Goal: Task Accomplishment & Management: Use online tool/utility

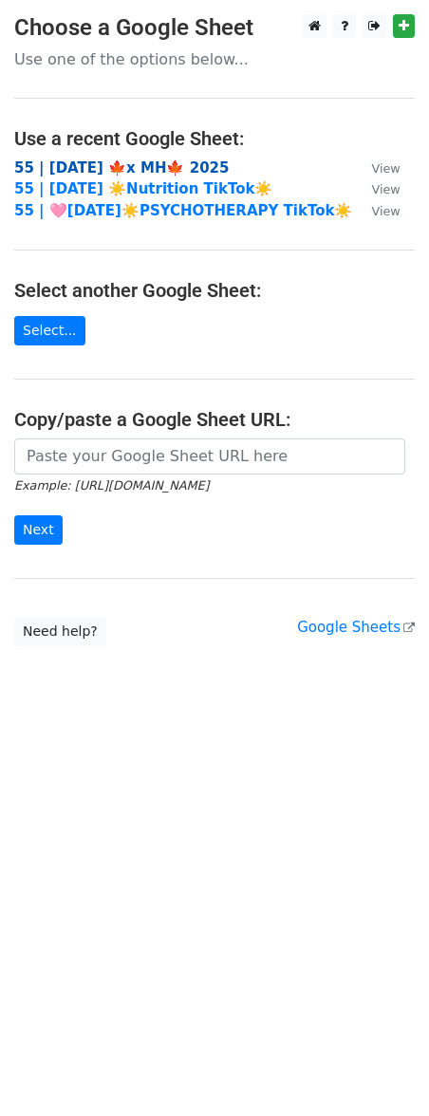
click at [129, 164] on strong "55 | [DATE] 🍁x MH🍁 2025" at bounding box center [121, 167] width 215 height 17
click at [120, 165] on strong "55 | [DATE] 🍁x MH🍁 2025" at bounding box center [121, 167] width 215 height 17
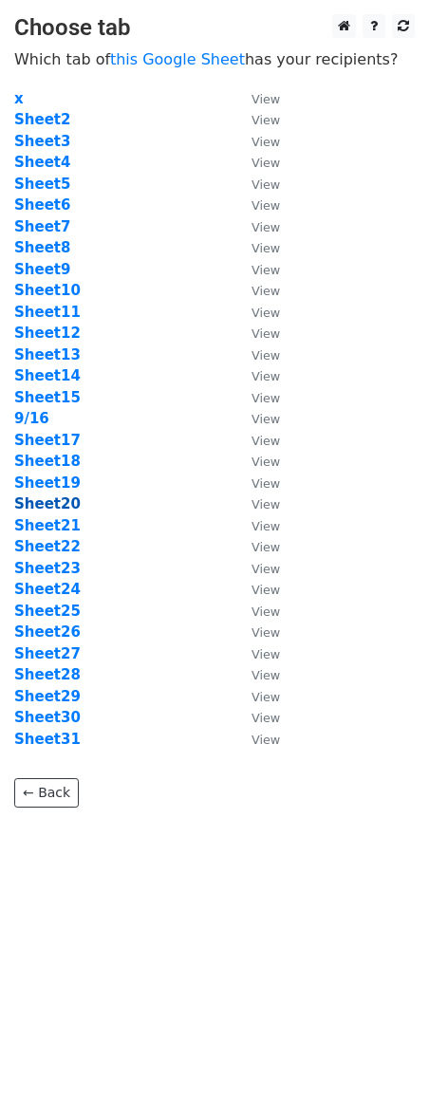
click at [64, 506] on strong "Sheet20" at bounding box center [47, 503] width 66 height 17
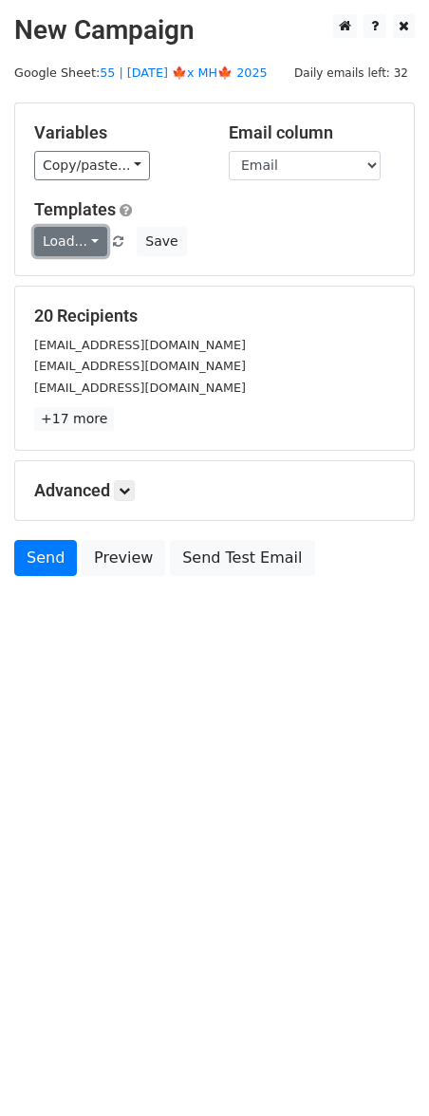
click at [71, 231] on link "Load..." at bounding box center [70, 241] width 73 height 29
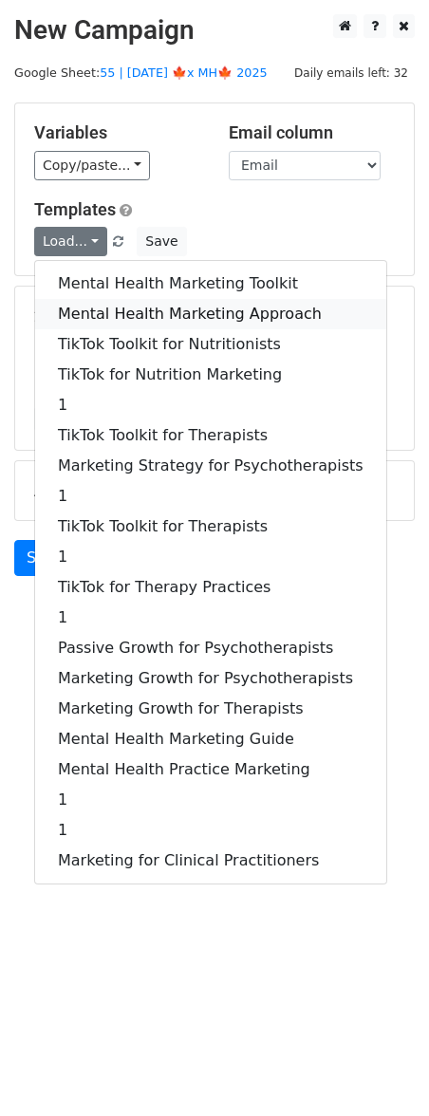
click at [126, 313] on link "Mental Health Marketing Approach" at bounding box center [210, 314] width 351 height 30
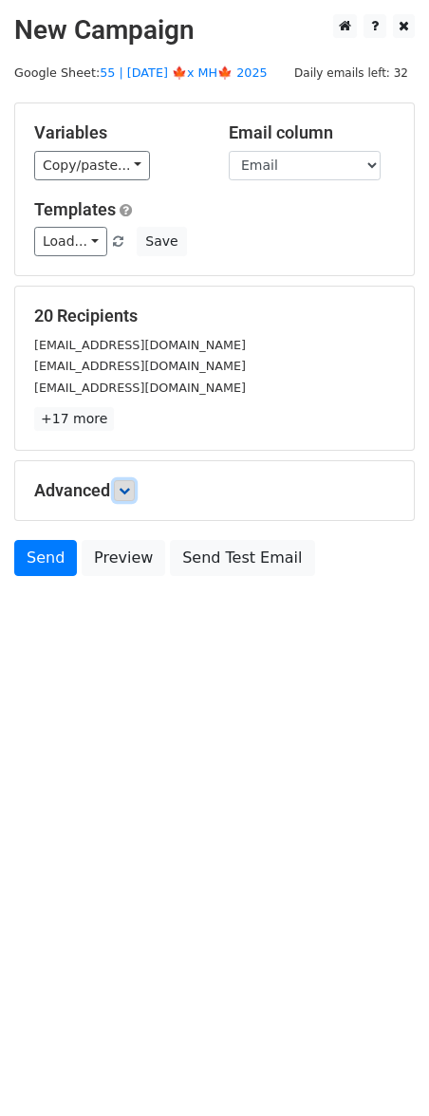
click at [135, 485] on link at bounding box center [124, 490] width 21 height 21
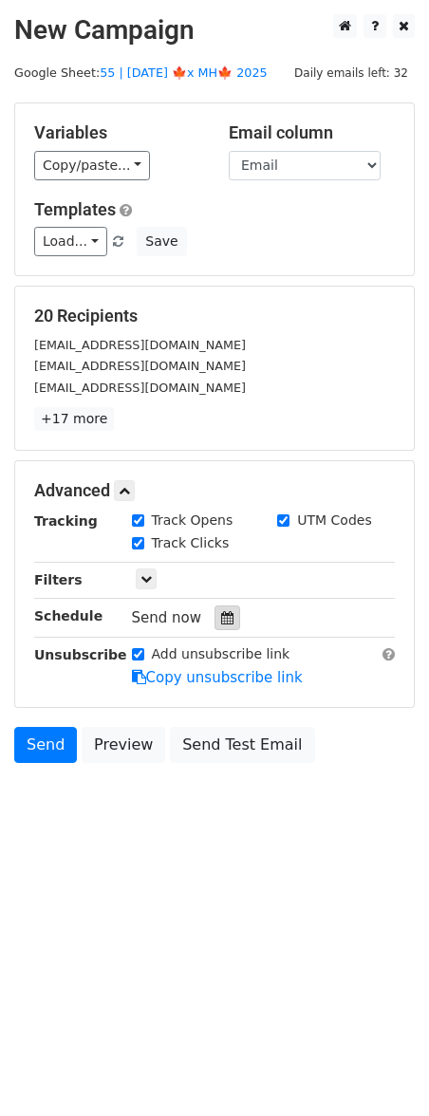
click at [221, 614] on icon at bounding box center [227, 617] width 12 height 13
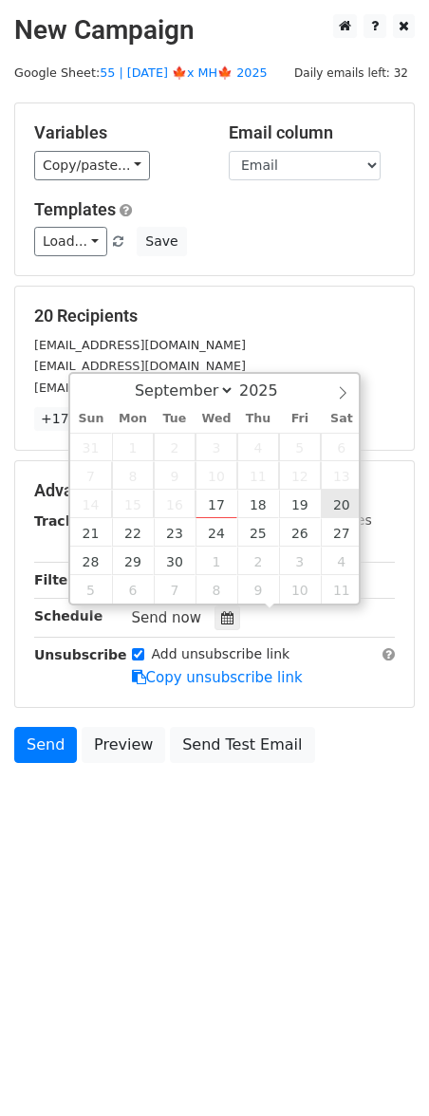
type input "2025-09-20 12:00"
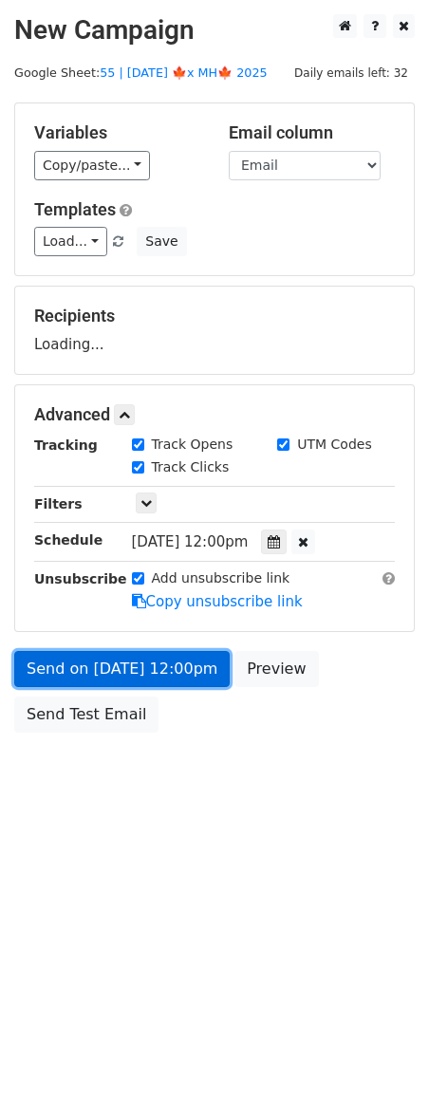
click at [182, 658] on link "Send on Sep 20 at 12:00pm" at bounding box center [121, 669] width 215 height 36
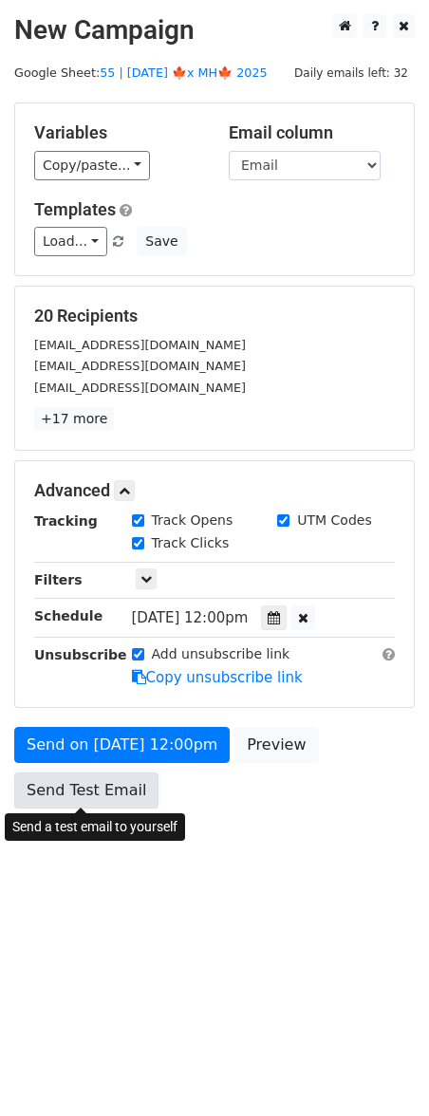
click at [106, 787] on link "Send Test Email" at bounding box center [86, 791] width 144 height 36
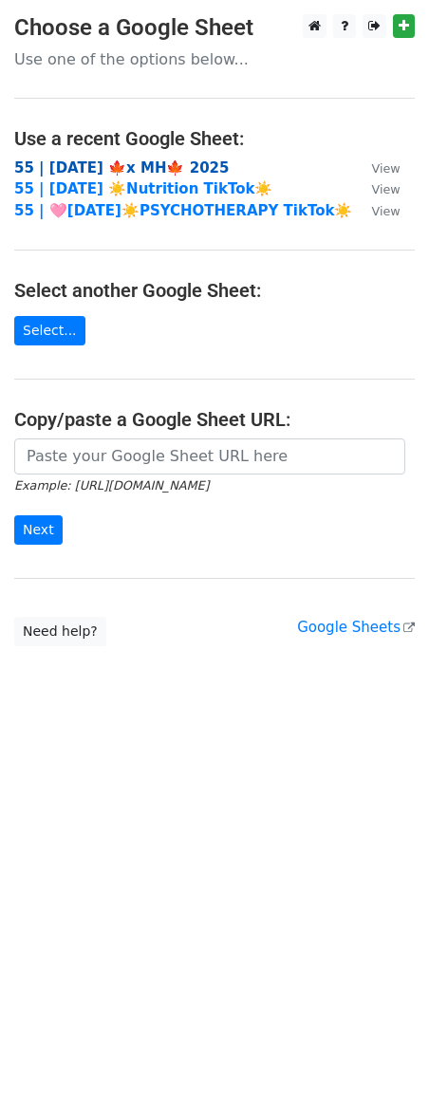
click at [132, 162] on strong "55 | SEP 16 🍁x MH🍁 2025" at bounding box center [121, 167] width 215 height 17
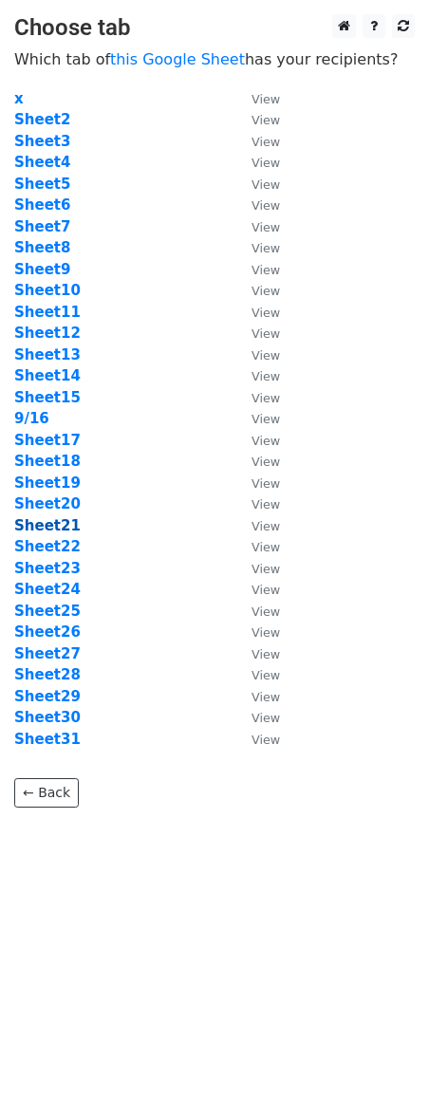
click at [53, 522] on strong "Sheet21" at bounding box center [47, 525] width 66 height 17
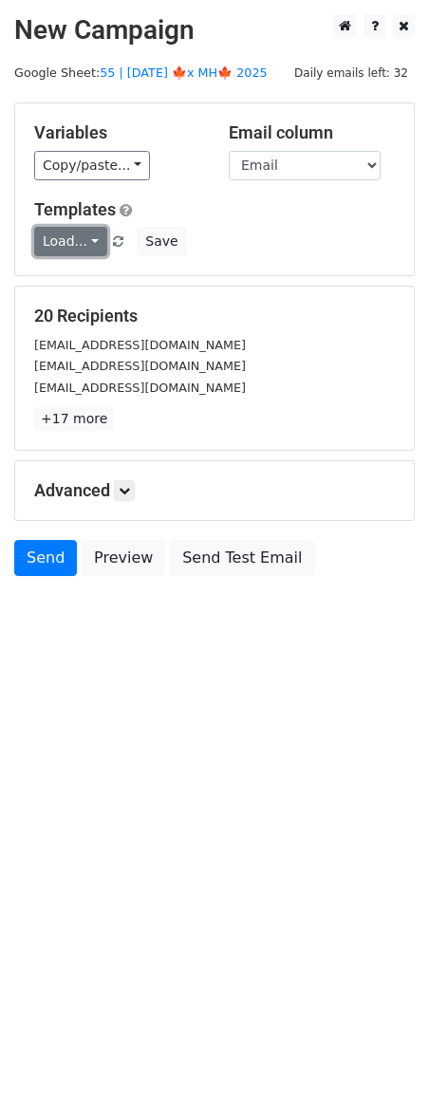
click at [69, 249] on link "Load..." at bounding box center [70, 241] width 73 height 29
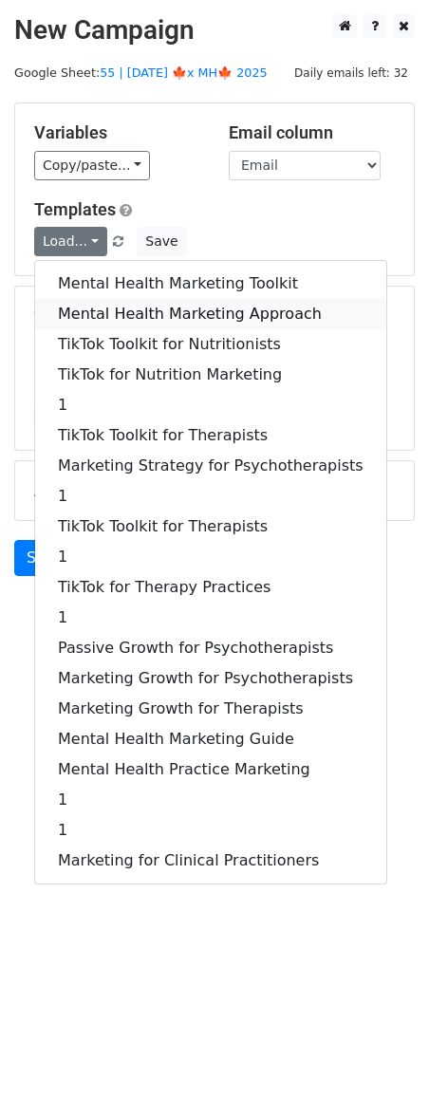
click at [83, 319] on link "Mental Health Marketing Approach" at bounding box center [210, 314] width 351 height 30
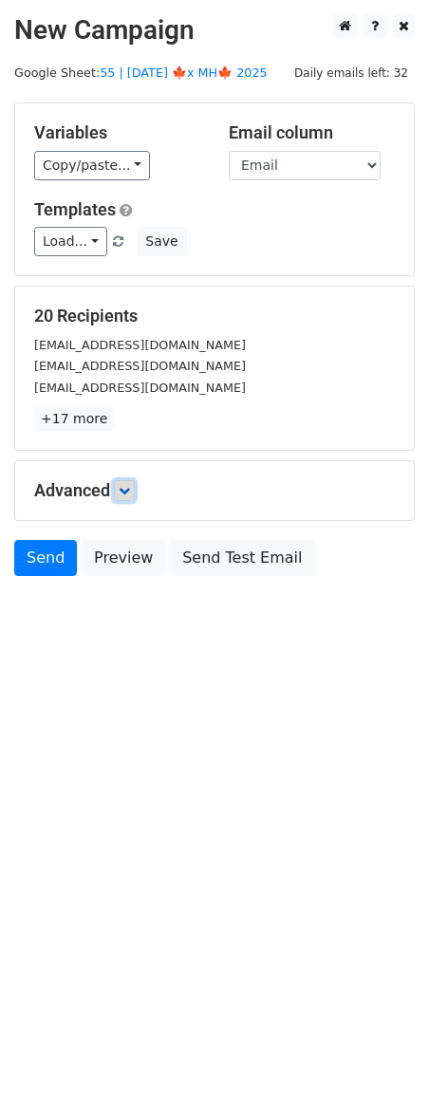
click at [128, 492] on icon at bounding box center [124, 490] width 11 height 11
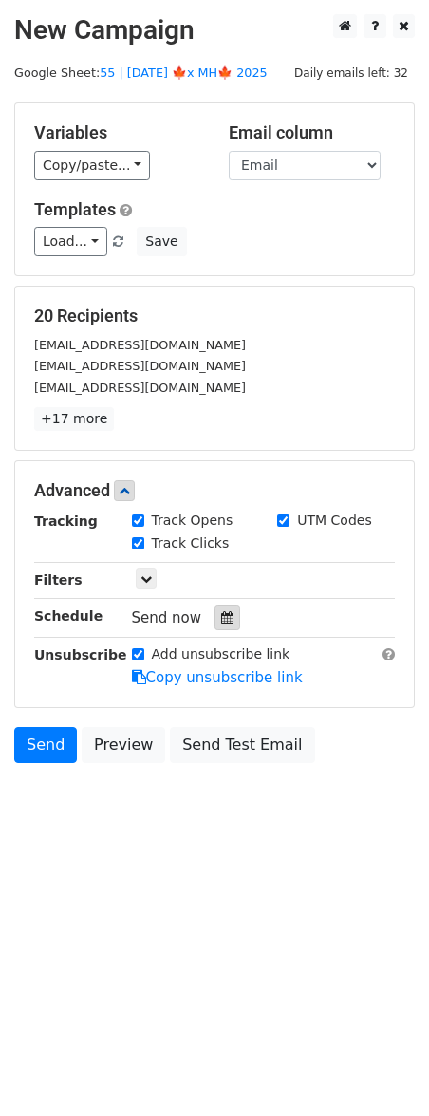
click at [221, 619] on icon at bounding box center [227, 617] width 12 height 13
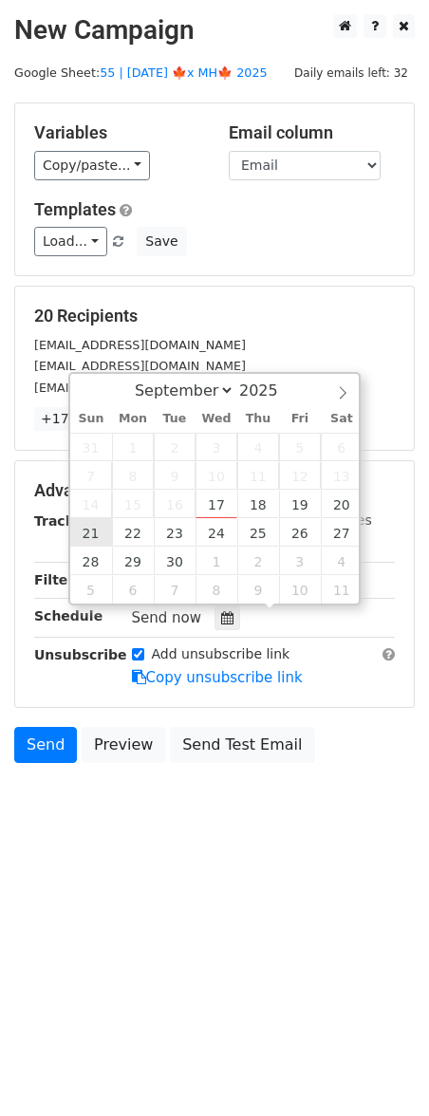
type input "2025-09-21 12:00"
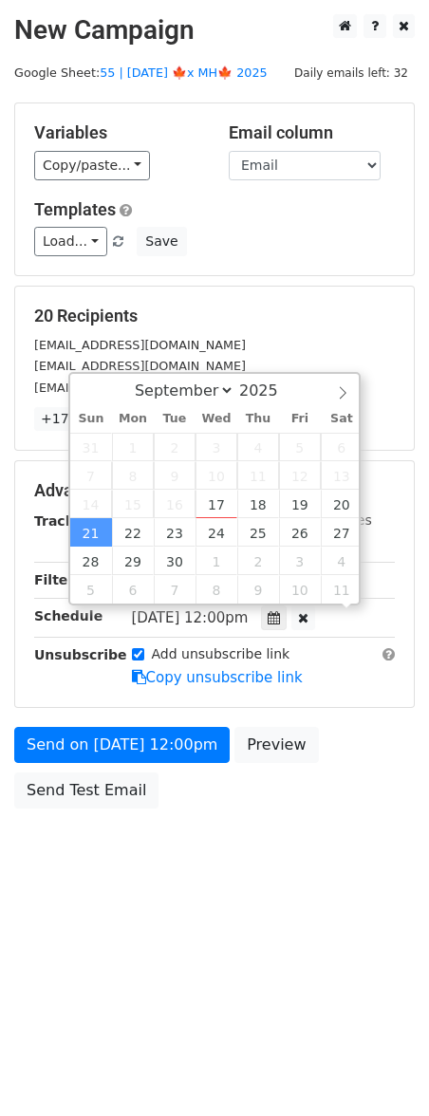
scroll to position [1, 0]
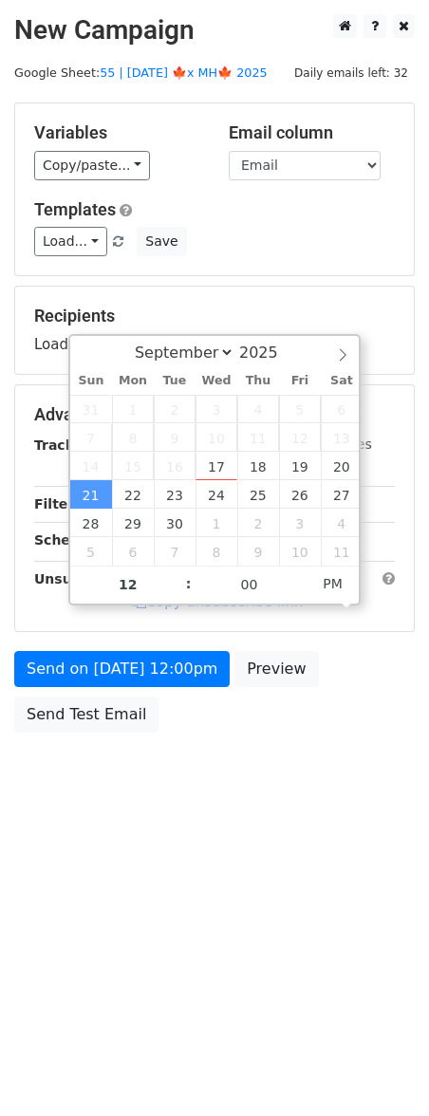
click at [93, 750] on body "New Campaign Daily emails left: 32 Google Sheet: 55 | SEP 16 🍁x MH🍁 2025 Variab…" at bounding box center [214, 416] width 429 height 804
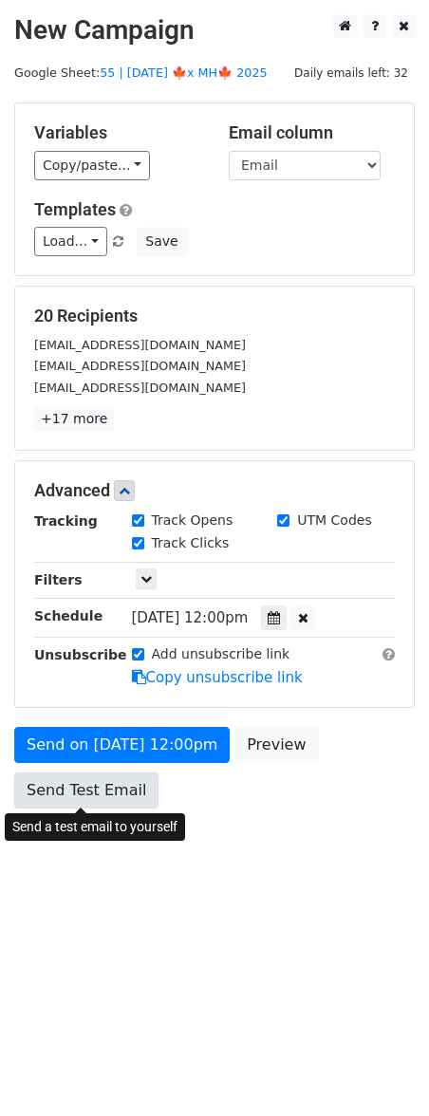
click at [92, 776] on link "Send Test Email" at bounding box center [86, 791] width 144 height 36
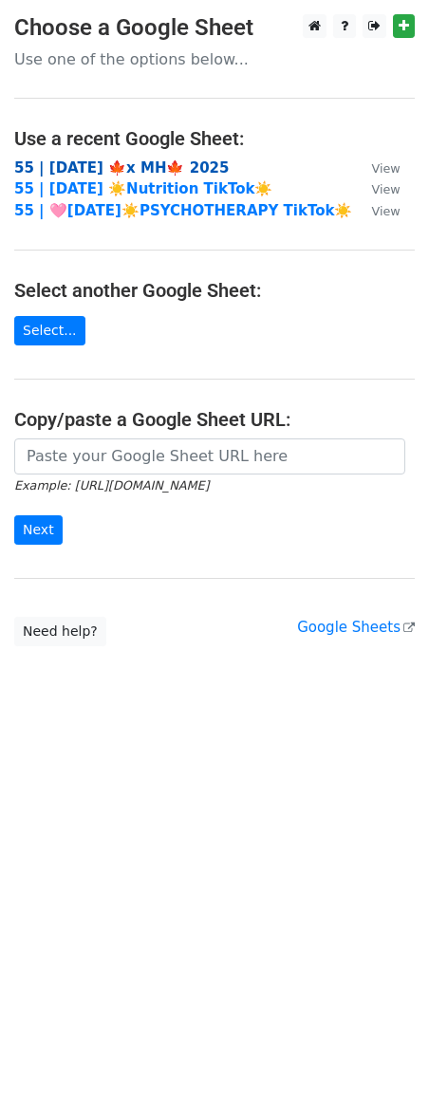
click at [119, 176] on strong "55 | [DATE] 🍁x MH🍁 2025" at bounding box center [121, 167] width 215 height 17
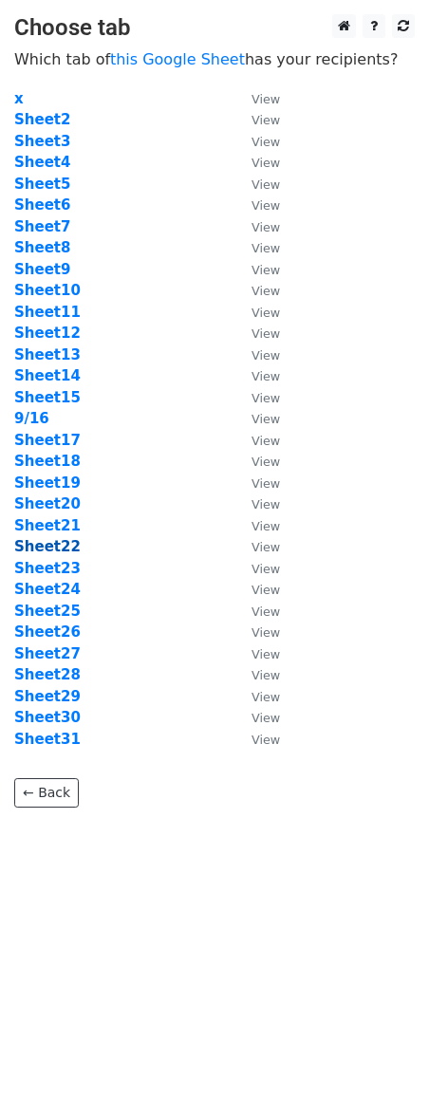
click at [59, 548] on strong "Sheet22" at bounding box center [47, 546] width 66 height 17
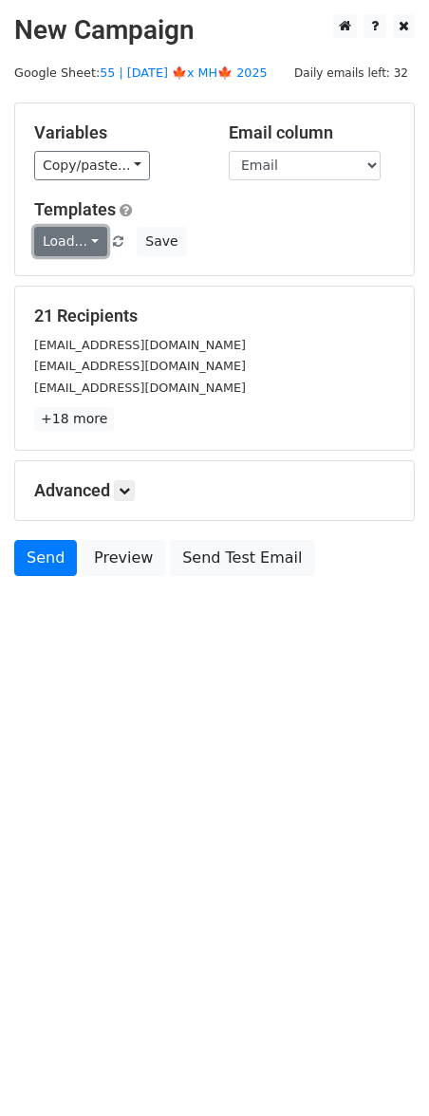
click at [54, 231] on link "Load..." at bounding box center [70, 241] width 73 height 29
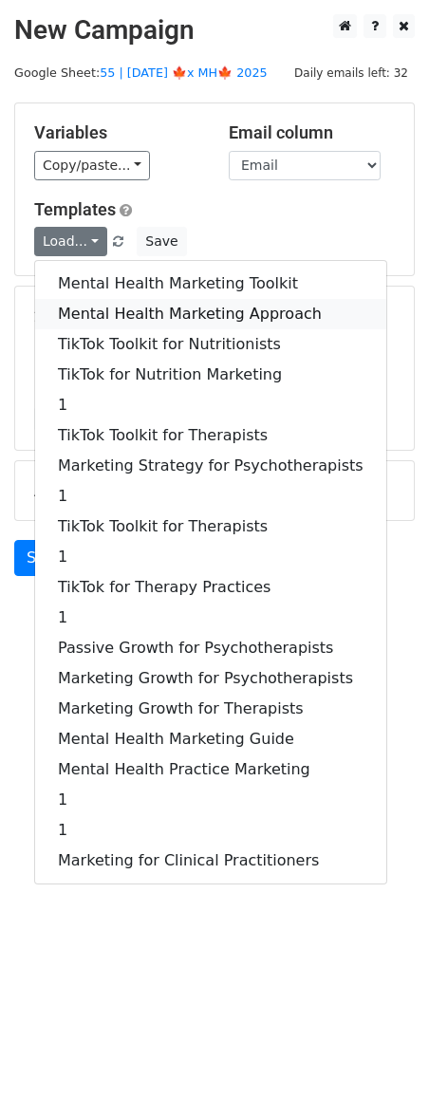
click at [113, 299] on link "Mental Health Marketing Approach" at bounding box center [210, 314] width 351 height 30
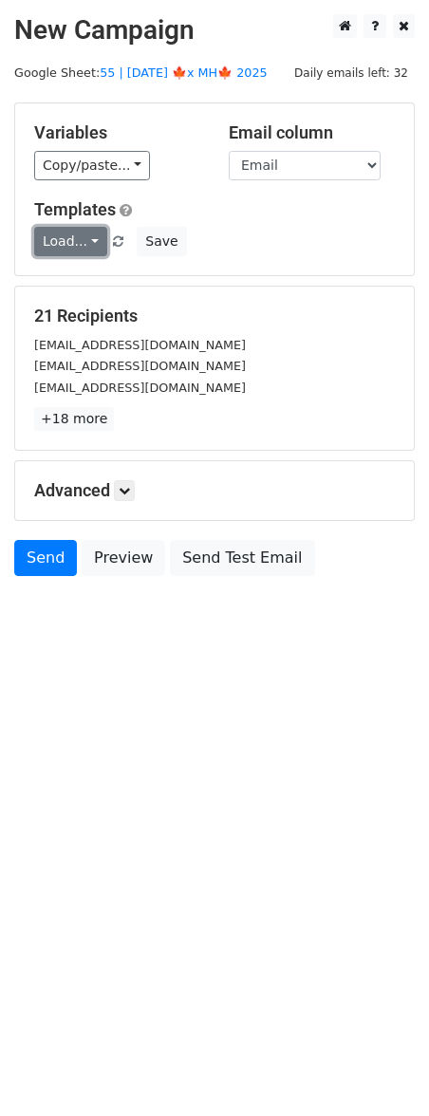
click at [57, 239] on link "Load..." at bounding box center [70, 241] width 73 height 29
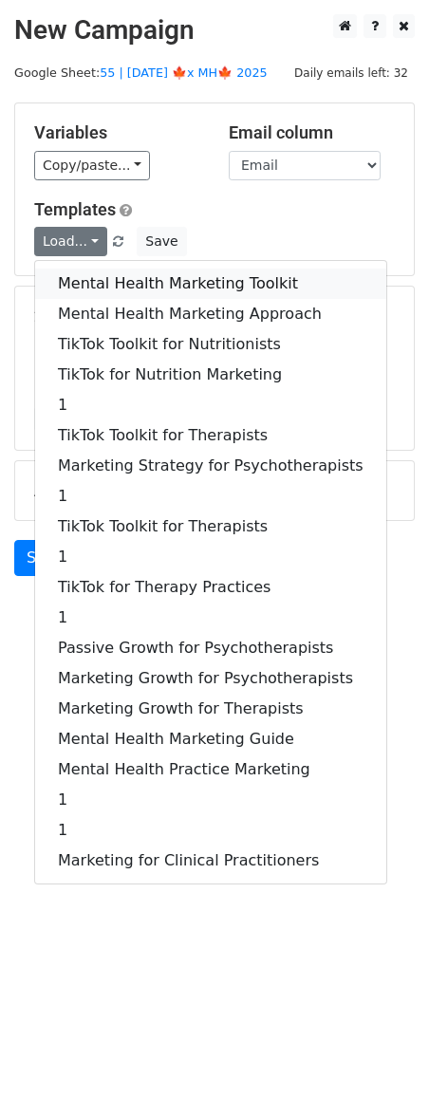
click at [112, 290] on link "Mental Health Marketing Toolkit" at bounding box center [210, 284] width 351 height 30
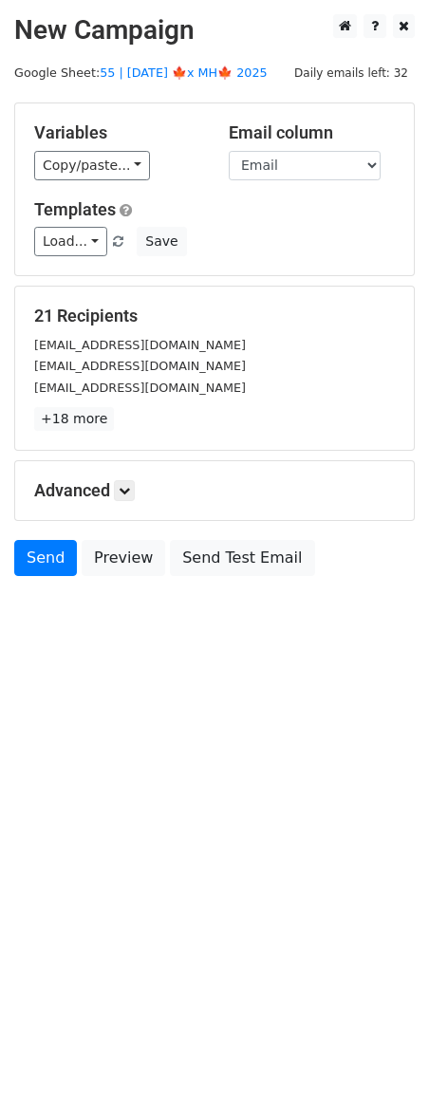
click at [145, 495] on h5 "Advanced" at bounding box center [214, 490] width 361 height 21
click at [130, 488] on icon at bounding box center [124, 490] width 11 height 11
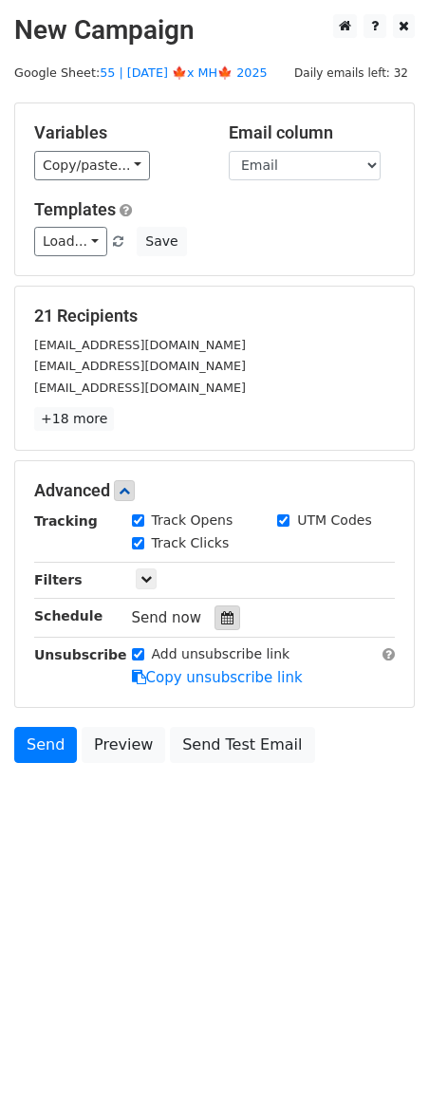
click at [215, 621] on div at bounding box center [228, 618] width 26 height 25
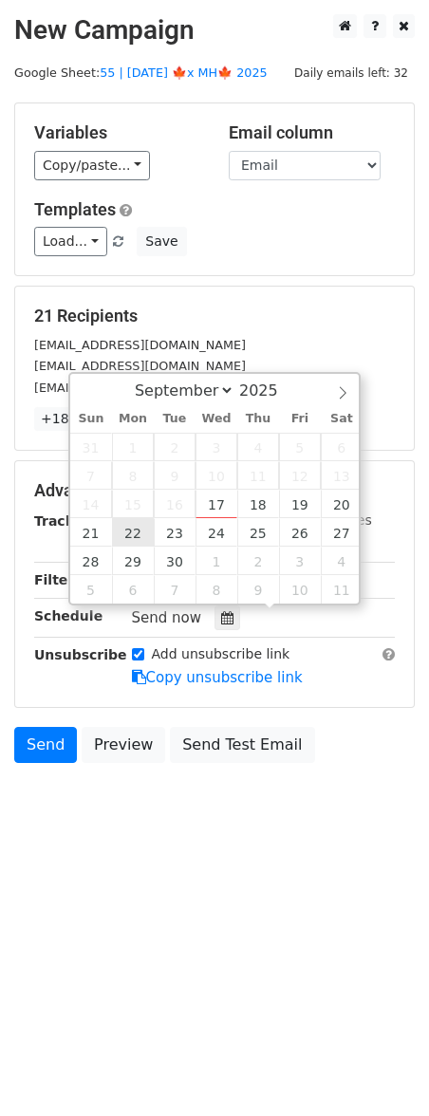
type input "2025-09-22 12:00"
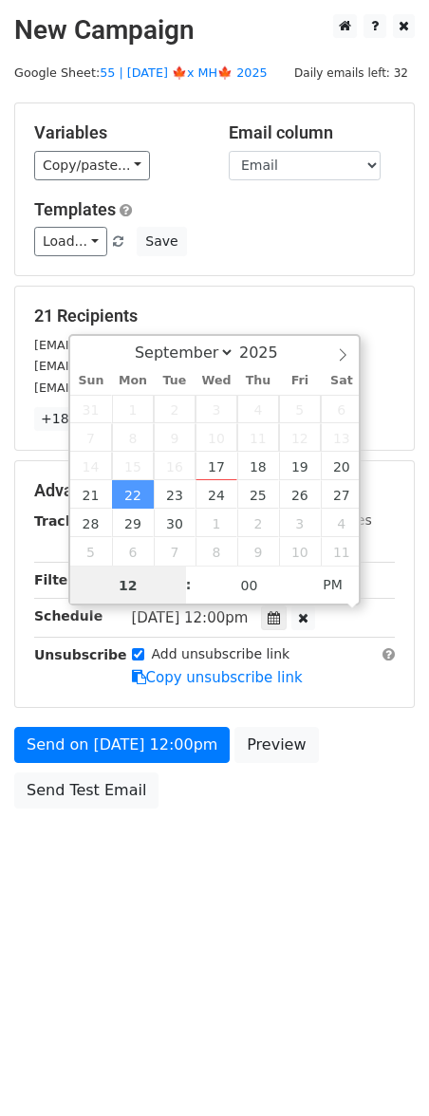
scroll to position [1, 0]
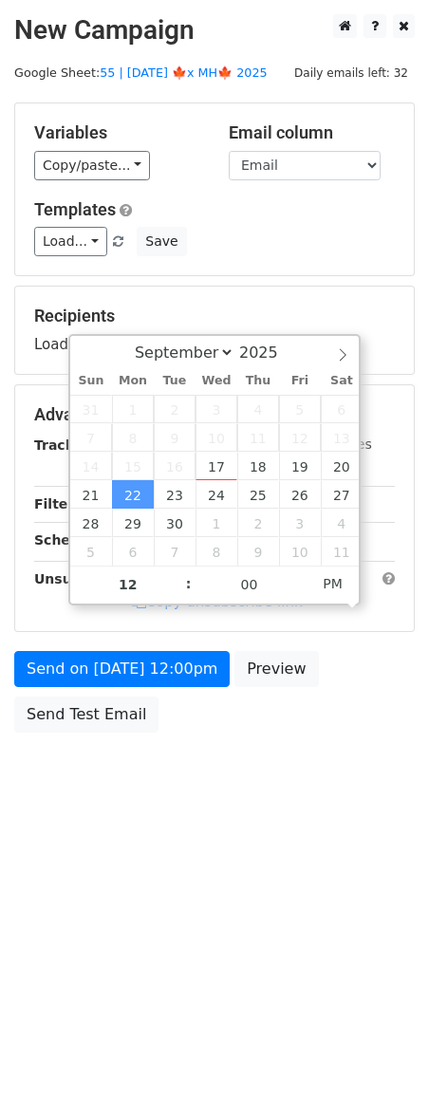
click at [90, 741] on body "New Campaign Daily emails left: 32 Google Sheet: 55 | SEP 16 🍁x MH🍁 2025 Variab…" at bounding box center [214, 416] width 429 height 804
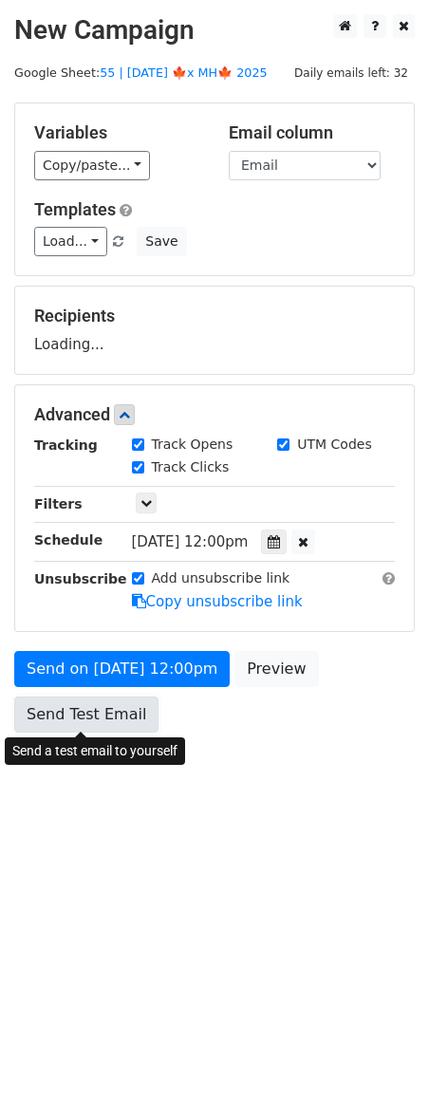
click at [90, 726] on div "Send on Sep 22 at 12:00pm Preview Send Test Email" at bounding box center [214, 696] width 429 height 91
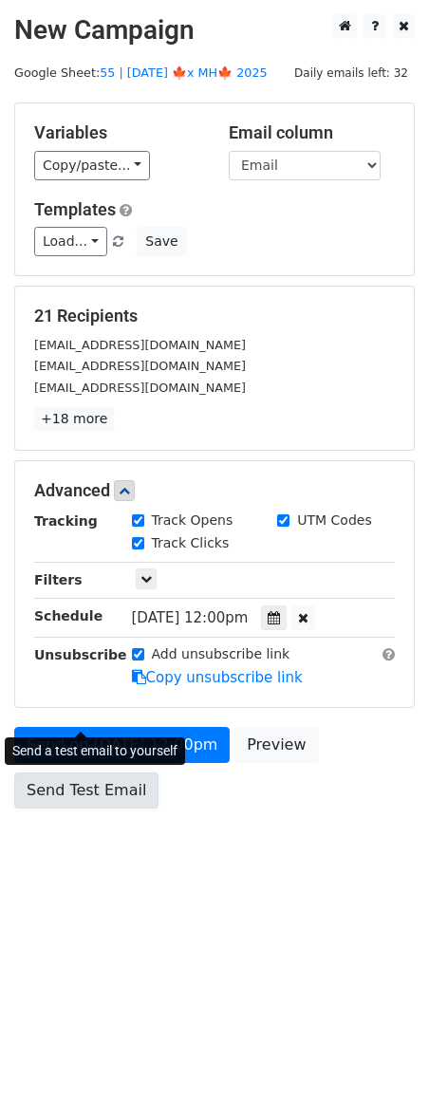
click at [74, 793] on link "Send Test Email" at bounding box center [86, 791] width 144 height 36
